Goal: Transaction & Acquisition: Purchase product/service

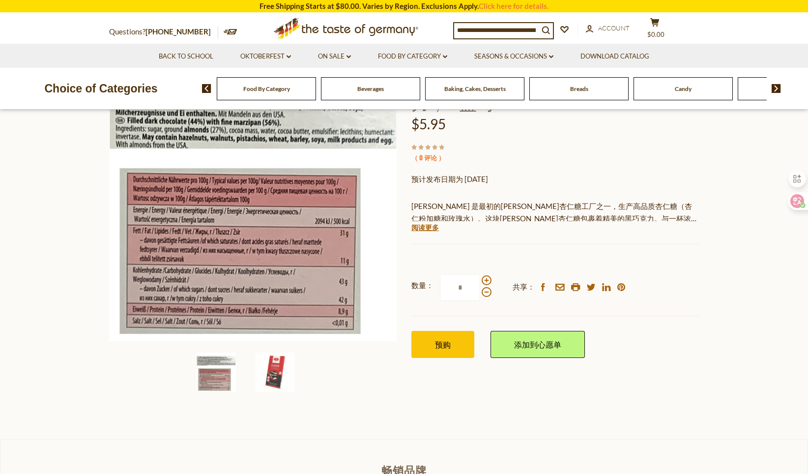
scroll to position [197, 0]
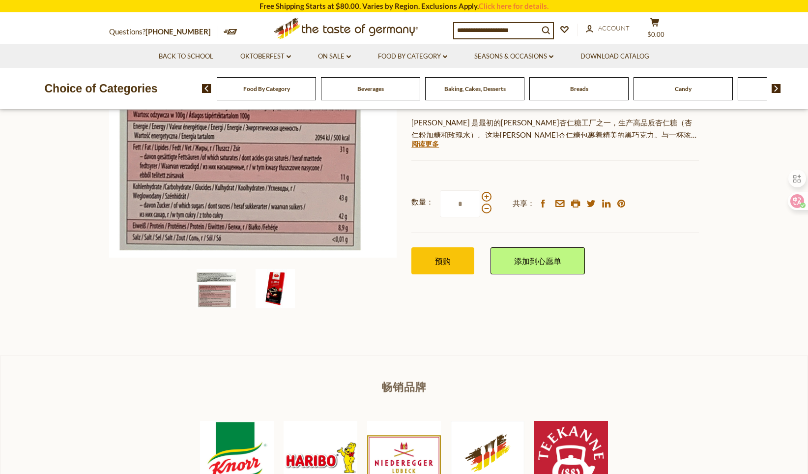
click at [280, 299] on img at bounding box center [275, 288] width 39 height 39
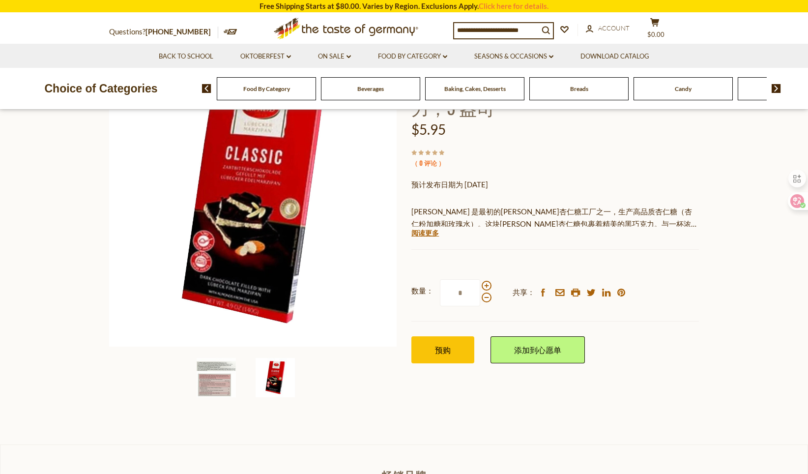
scroll to position [98, 0]
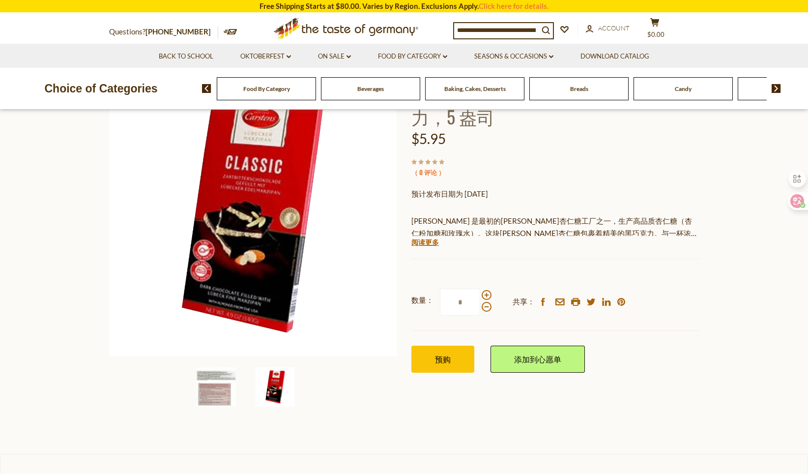
drag, startPoint x: 409, startPoint y: 221, endPoint x: 469, endPoint y: 230, distance: 61.2
click at [469, 230] on div "主页 按类别划分的食物 巧克力和杏仁糖 CARSTENS LUEBECKER 杏仁糖棒配黑巧克力，5 盎司 卡斯滕 Carstens Luebecker 杏仁…" at bounding box center [404, 225] width 605 height 378
drag, startPoint x: 469, startPoint y: 230, endPoint x: 476, endPoint y: 241, distance: 13.2
click at [475, 241] on div "卡斯滕 Carstens Luebecker 杏仁糖棒，含黑巧克力，5 盎司 $5.95 （ 0 评论 ） 预计发布日期为 2025 年 11 月 1 日 C…" at bounding box center [555, 231] width 288 height 326
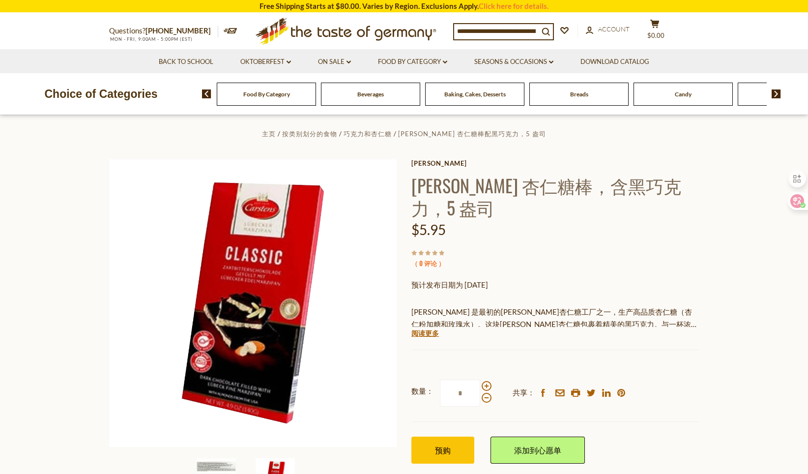
scroll to position [0, 0]
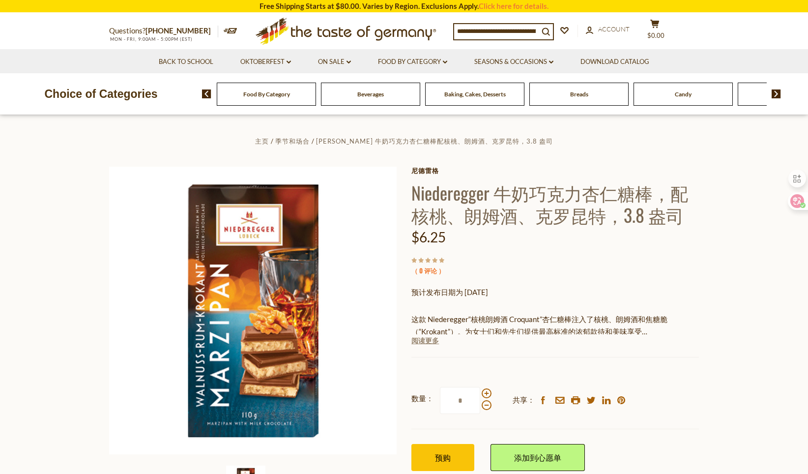
click at [431, 341] on font "阅读更多" at bounding box center [425, 340] width 28 height 8
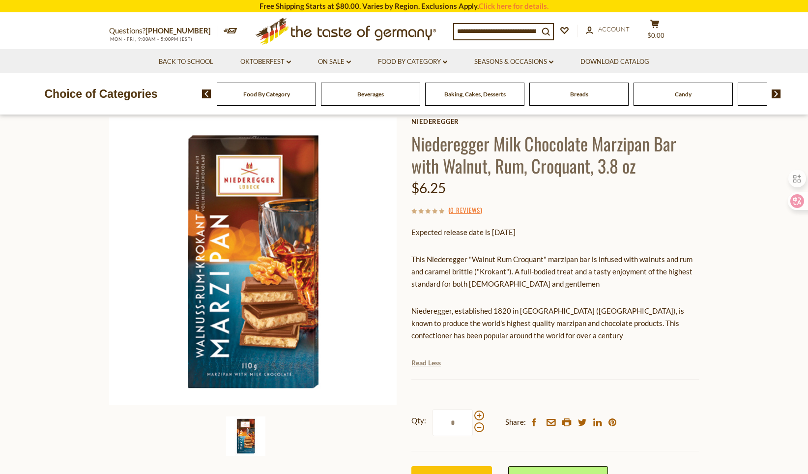
scroll to position [98, 0]
